Goal: Task Accomplishment & Management: Manage account settings

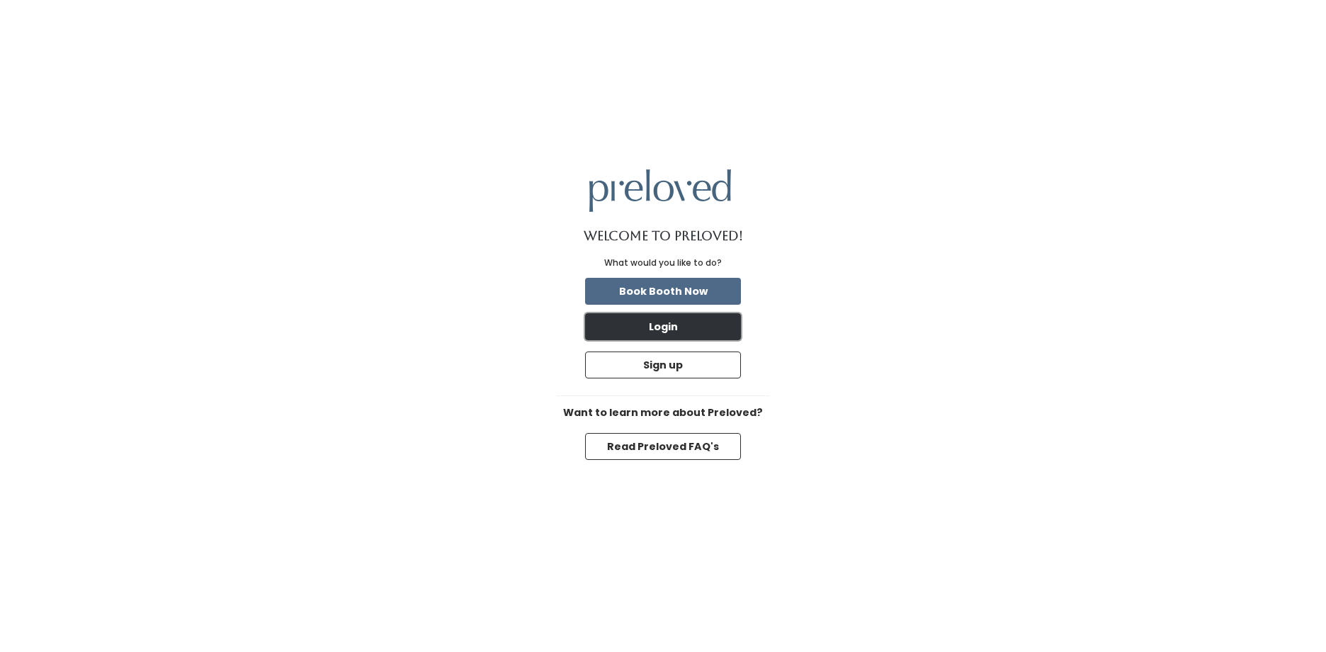
click at [678, 323] on button "Login" at bounding box center [663, 326] width 156 height 27
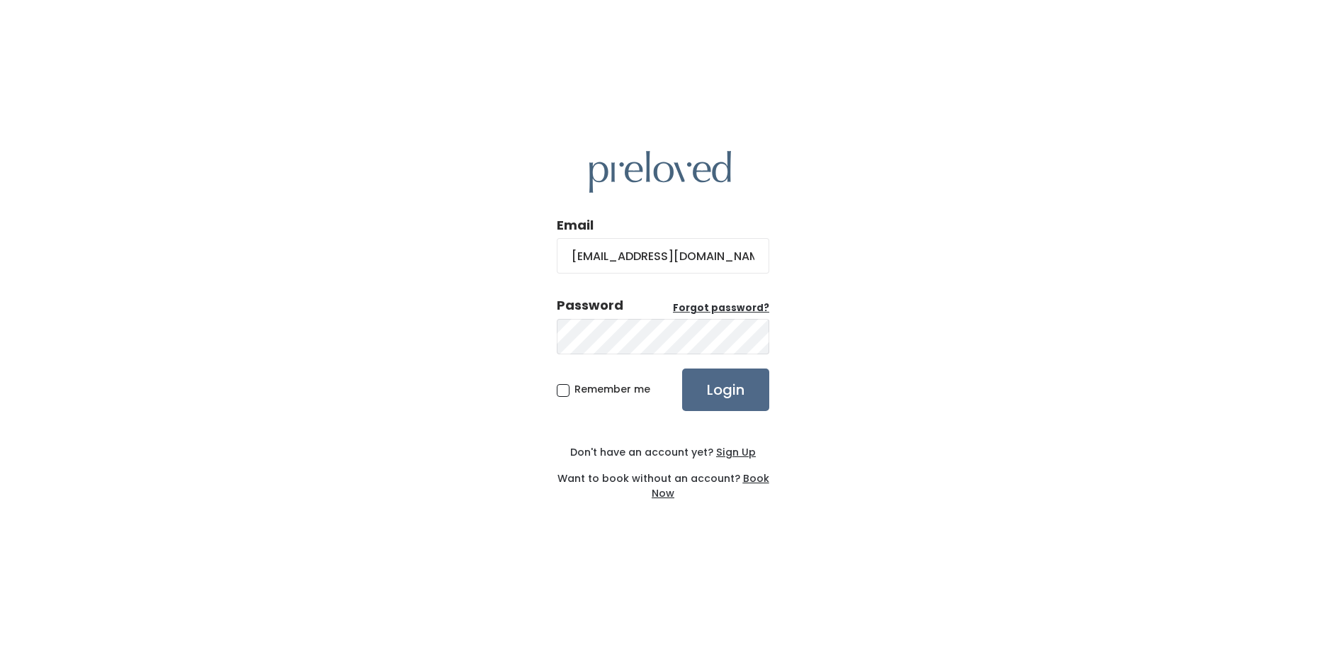
type input "[EMAIL_ADDRESS][DOMAIN_NAME]"
click at [682, 368] on input "Login" at bounding box center [725, 389] width 87 height 42
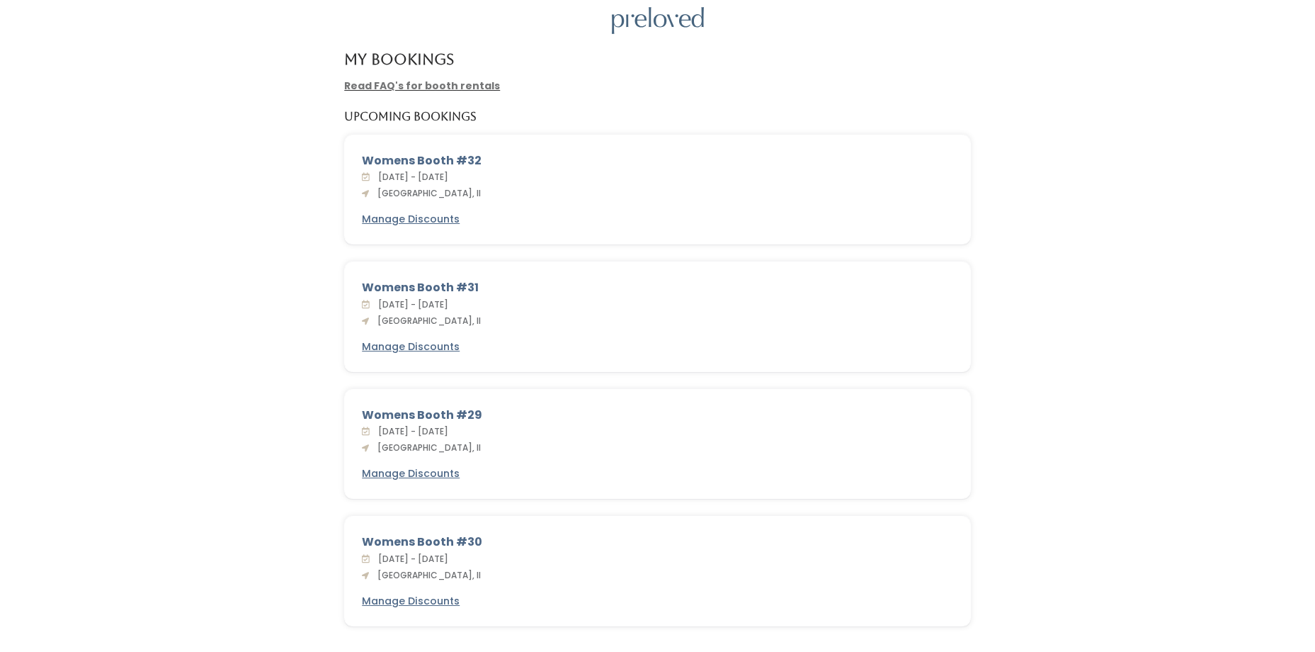
scroll to position [28, 0]
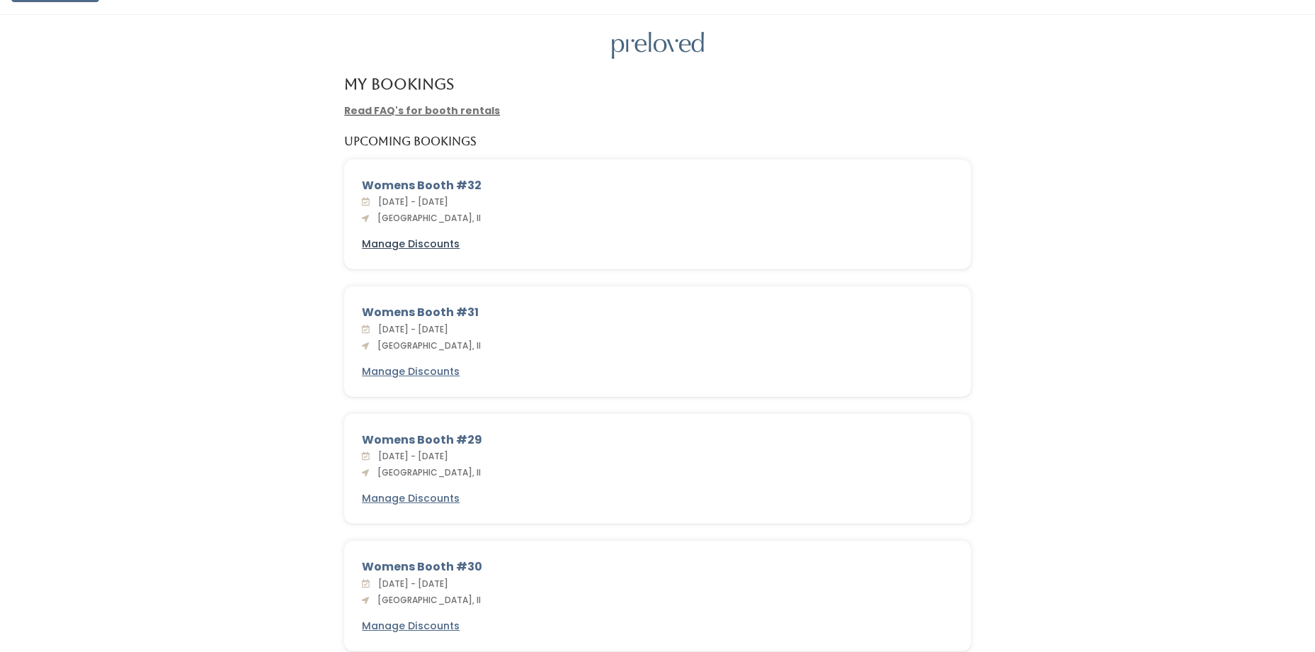
click at [414, 239] on u "Manage Discounts" at bounding box center [411, 244] width 98 height 14
